Goal: Task Accomplishment & Management: Use online tool/utility

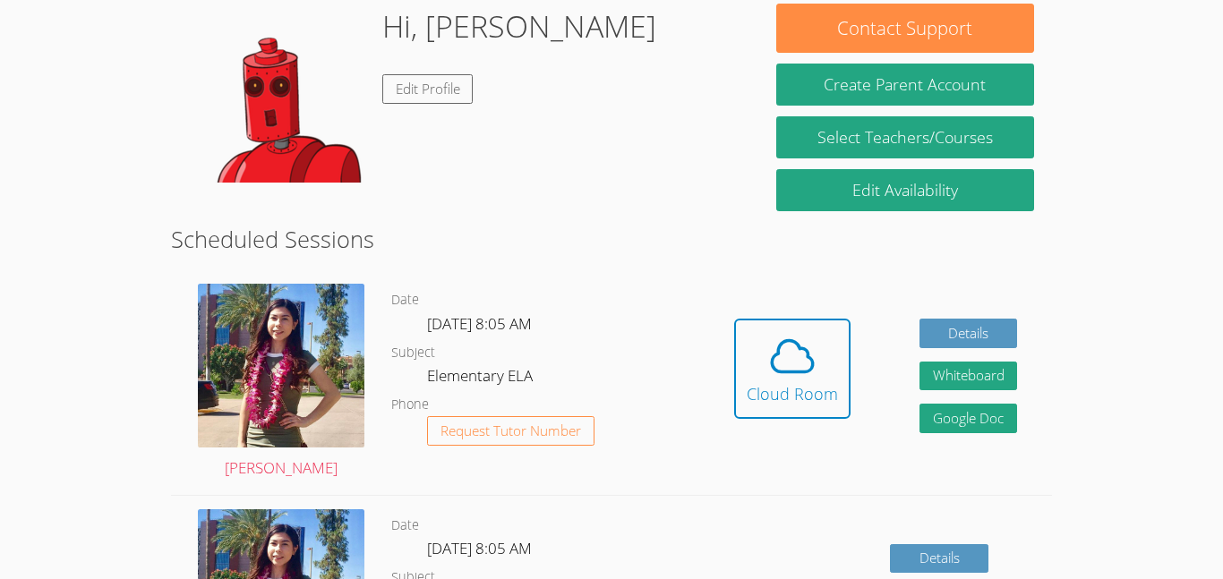
scroll to position [287, 0]
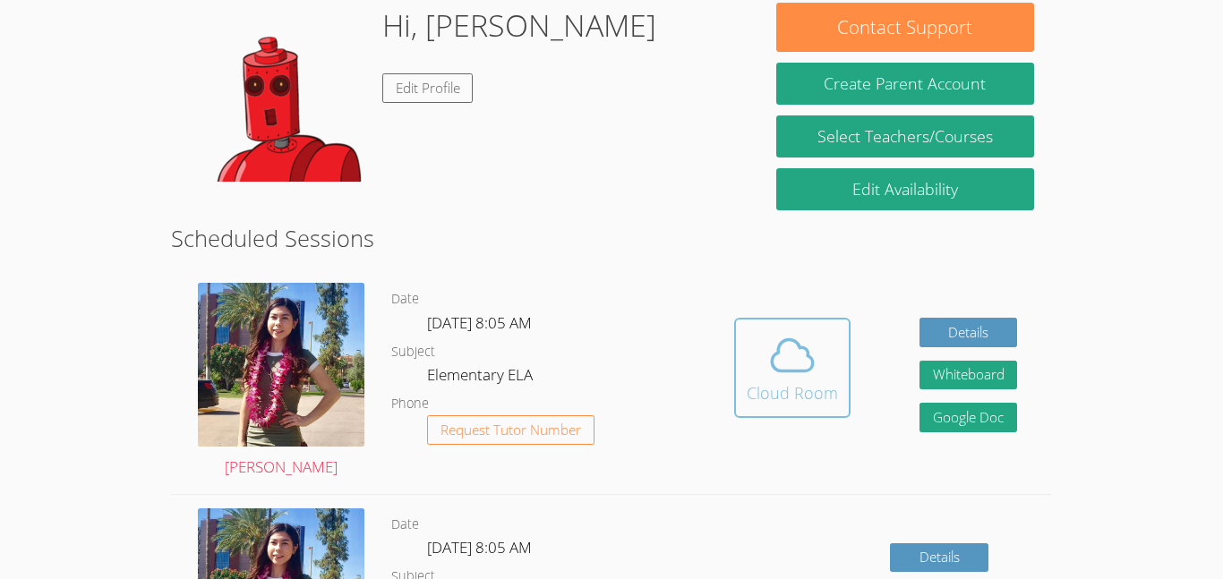
click at [800, 352] on icon at bounding box center [792, 355] width 50 height 50
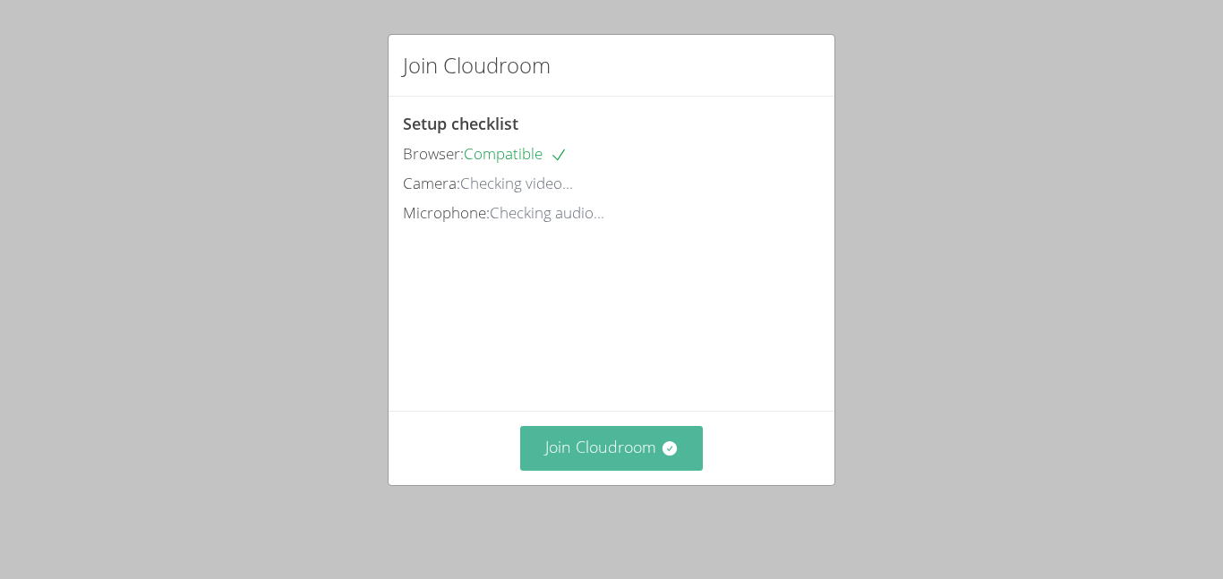
click at [599, 450] on button "Join Cloudroom" at bounding box center [612, 448] width 184 height 44
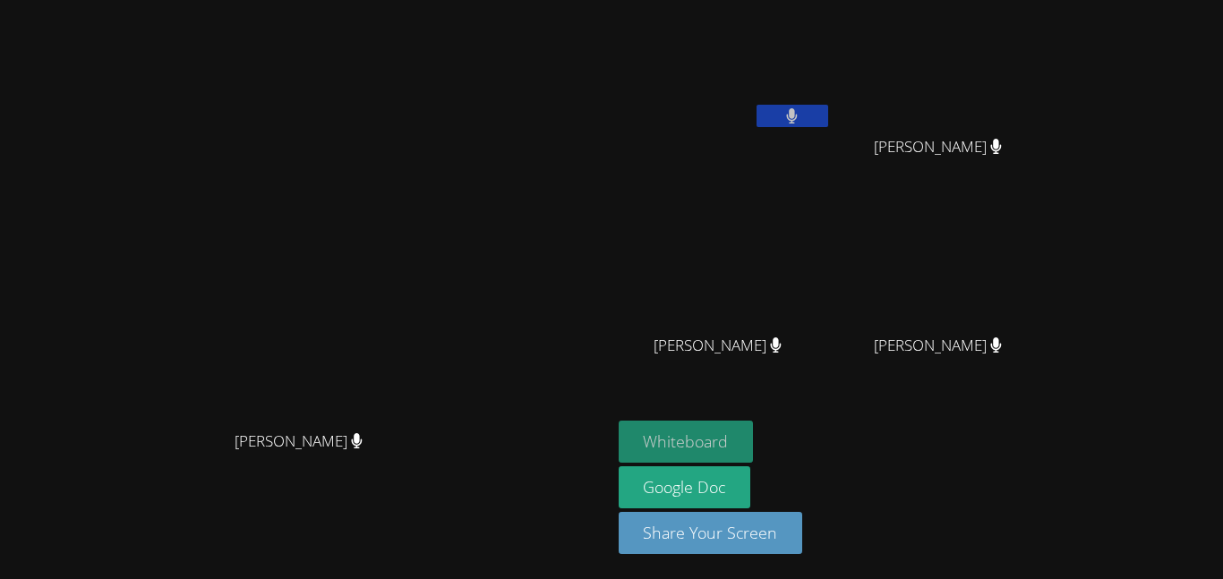
click at [754, 441] on button "Whiteboard" at bounding box center [686, 442] width 135 height 42
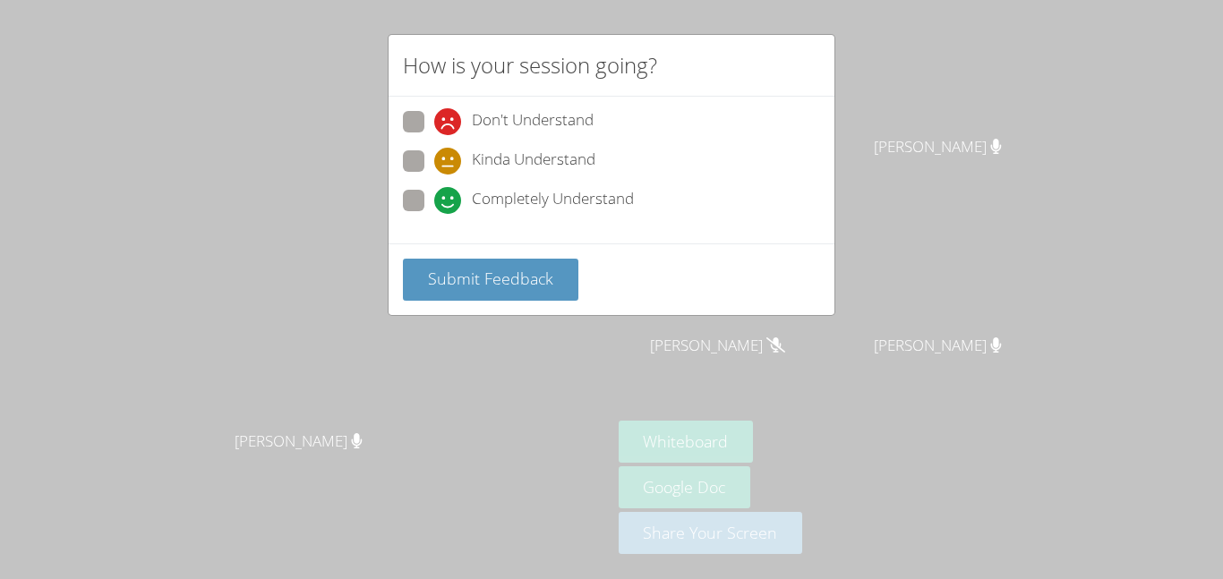
click at [399, 200] on div "Don't Understand Kinda Understand Completely Understand" at bounding box center [612, 170] width 446 height 147
click at [434, 214] on span at bounding box center [434, 214] width 0 height 0
click at [434, 198] on input "Completely Understand" at bounding box center [441, 197] width 15 height 15
radio input "true"
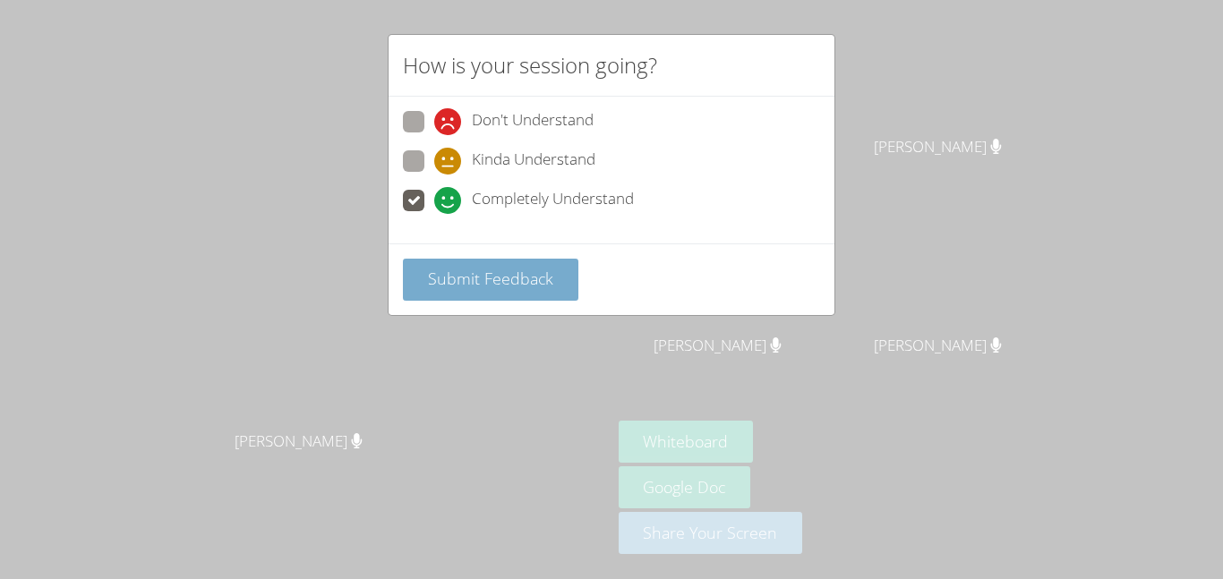
click at [480, 277] on span "Submit Feedback" at bounding box center [490, 278] width 125 height 21
